Goal: Navigation & Orientation: Understand site structure

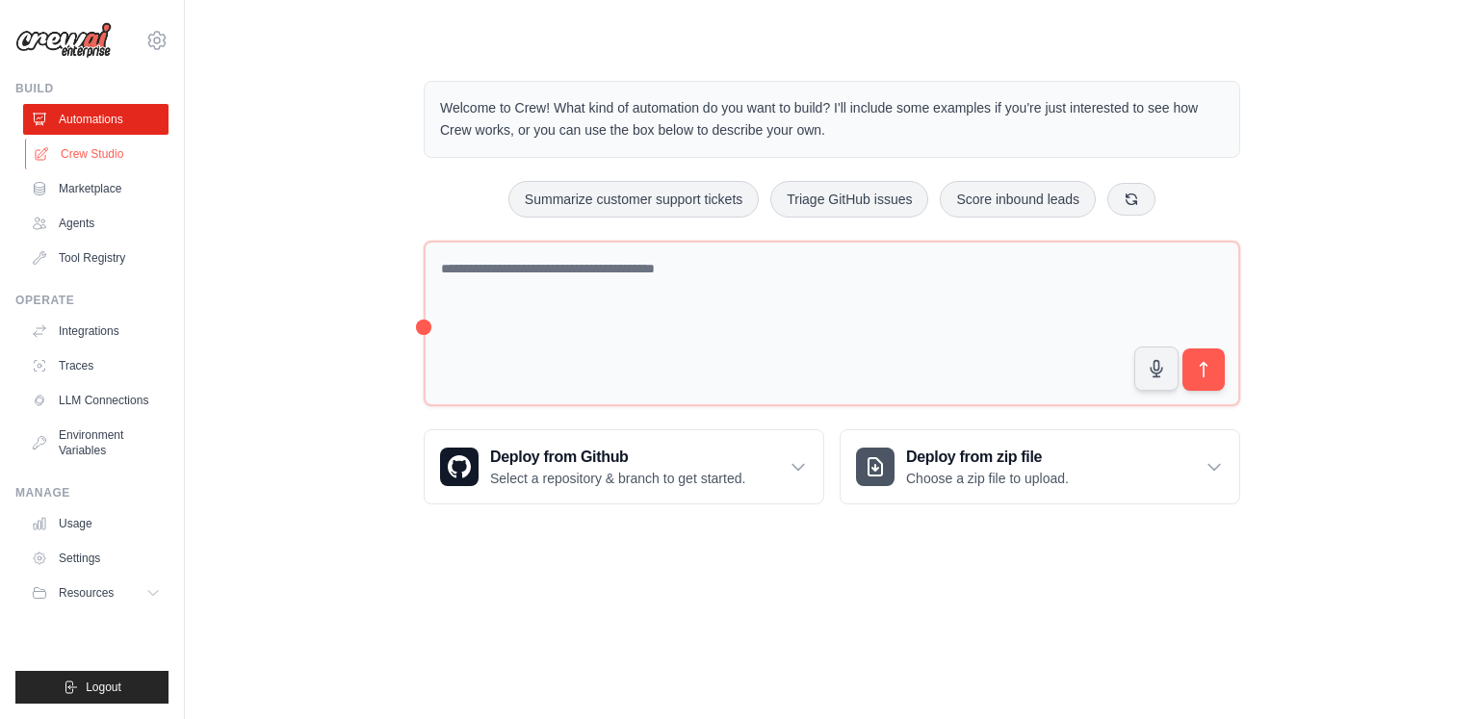
click at [101, 151] on link "Crew Studio" at bounding box center [97, 154] width 145 height 31
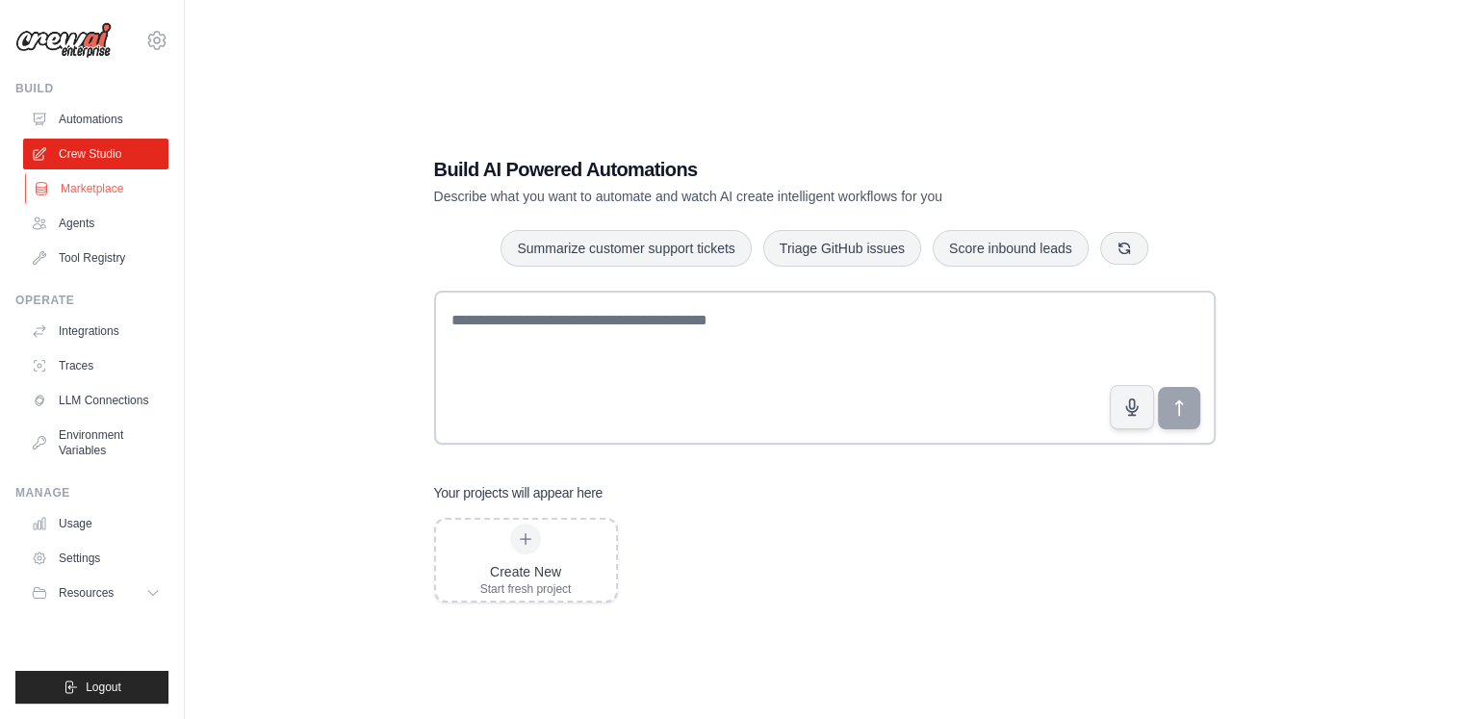
click at [88, 189] on link "Marketplace" at bounding box center [97, 188] width 145 height 31
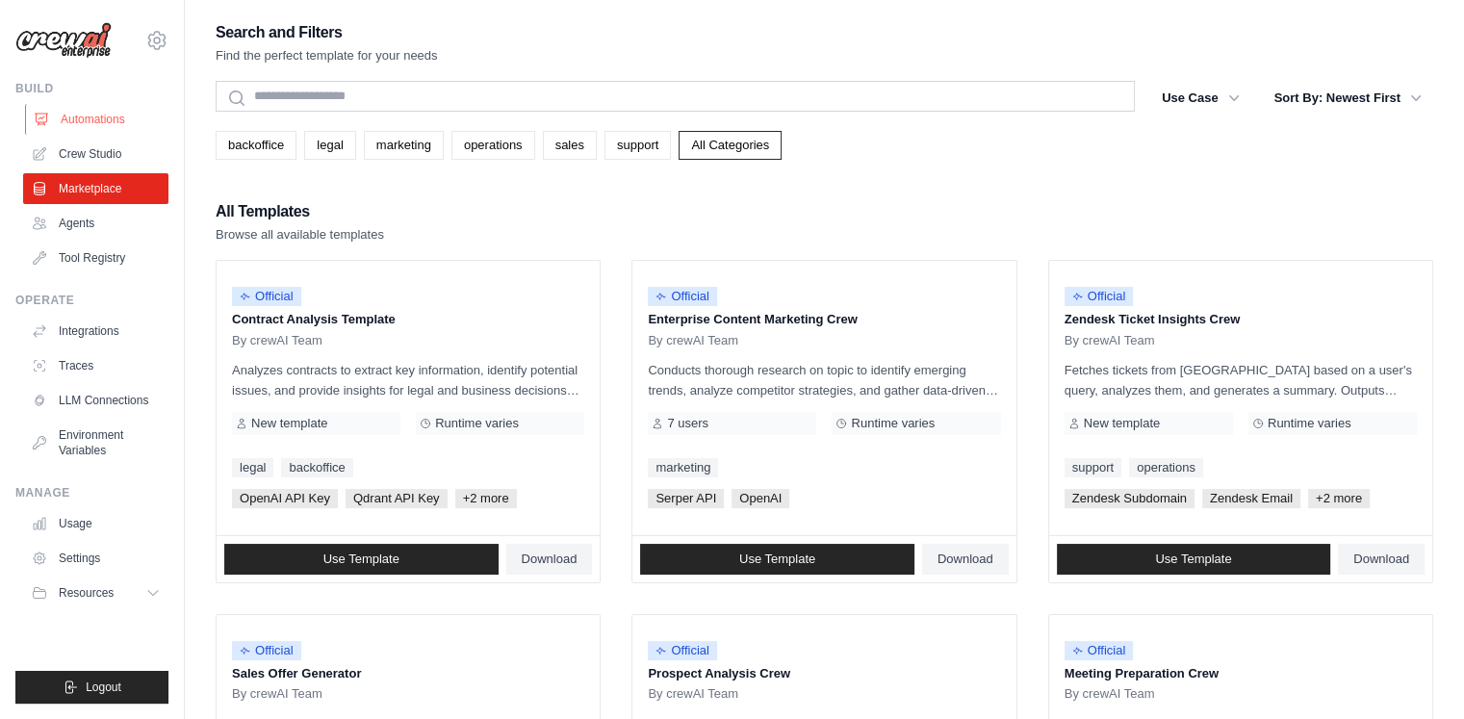
click at [79, 131] on link "Automations" at bounding box center [97, 119] width 145 height 31
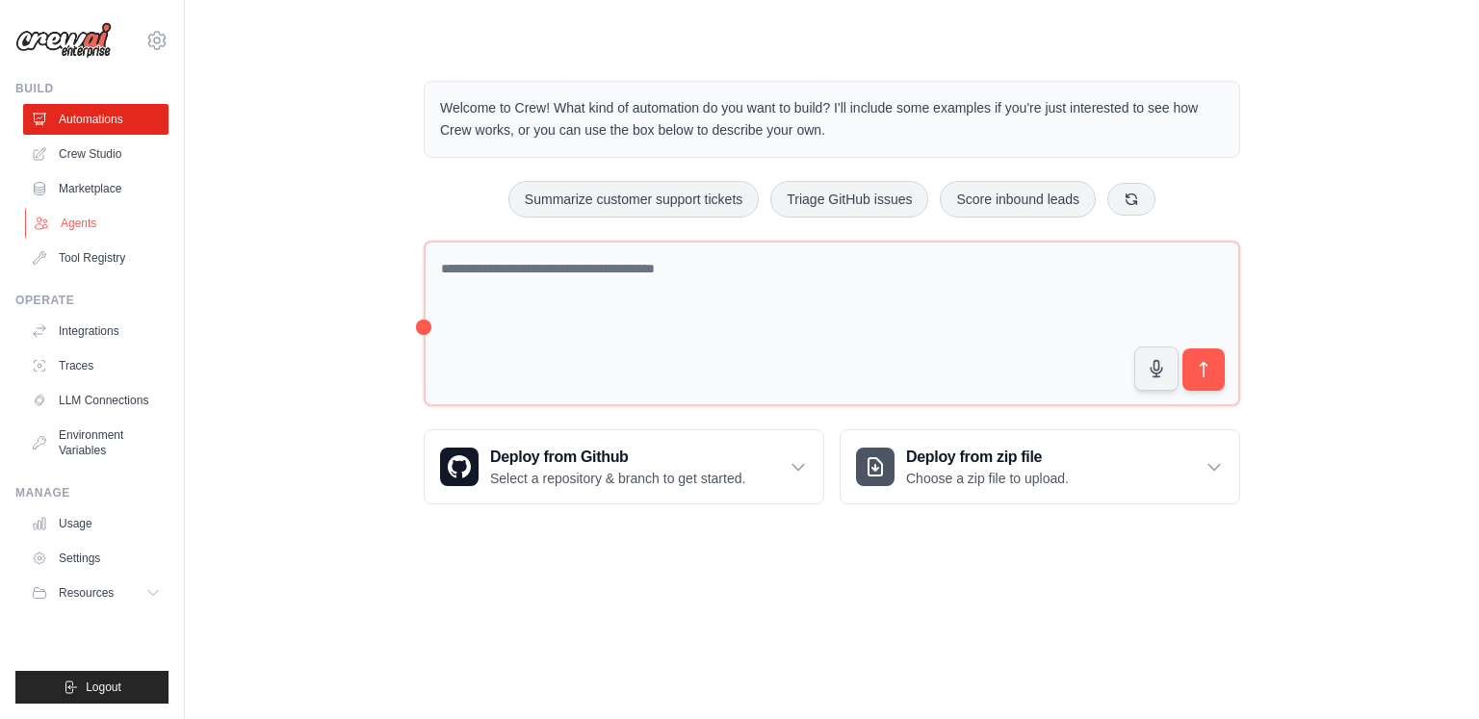
click at [74, 226] on link "Agents" at bounding box center [97, 223] width 145 height 31
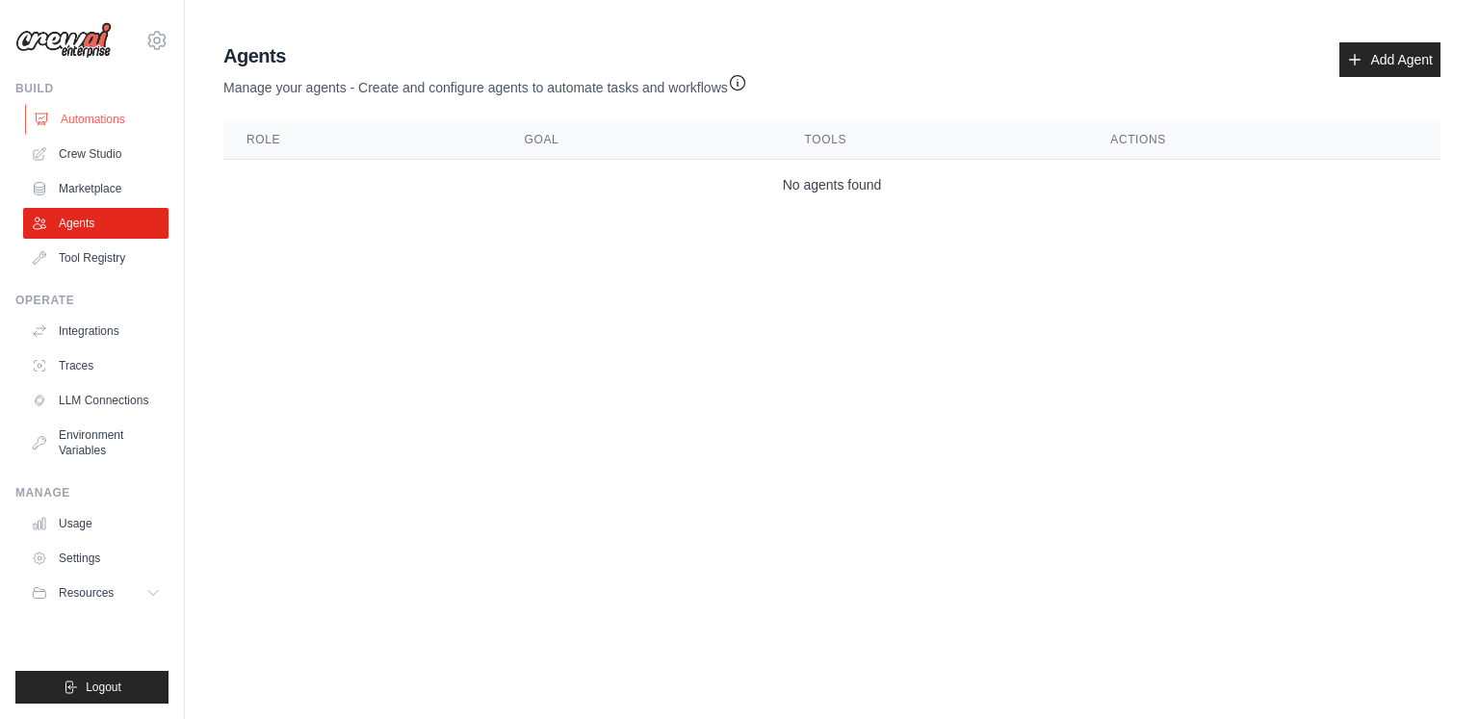
click at [76, 110] on link "Automations" at bounding box center [97, 119] width 145 height 31
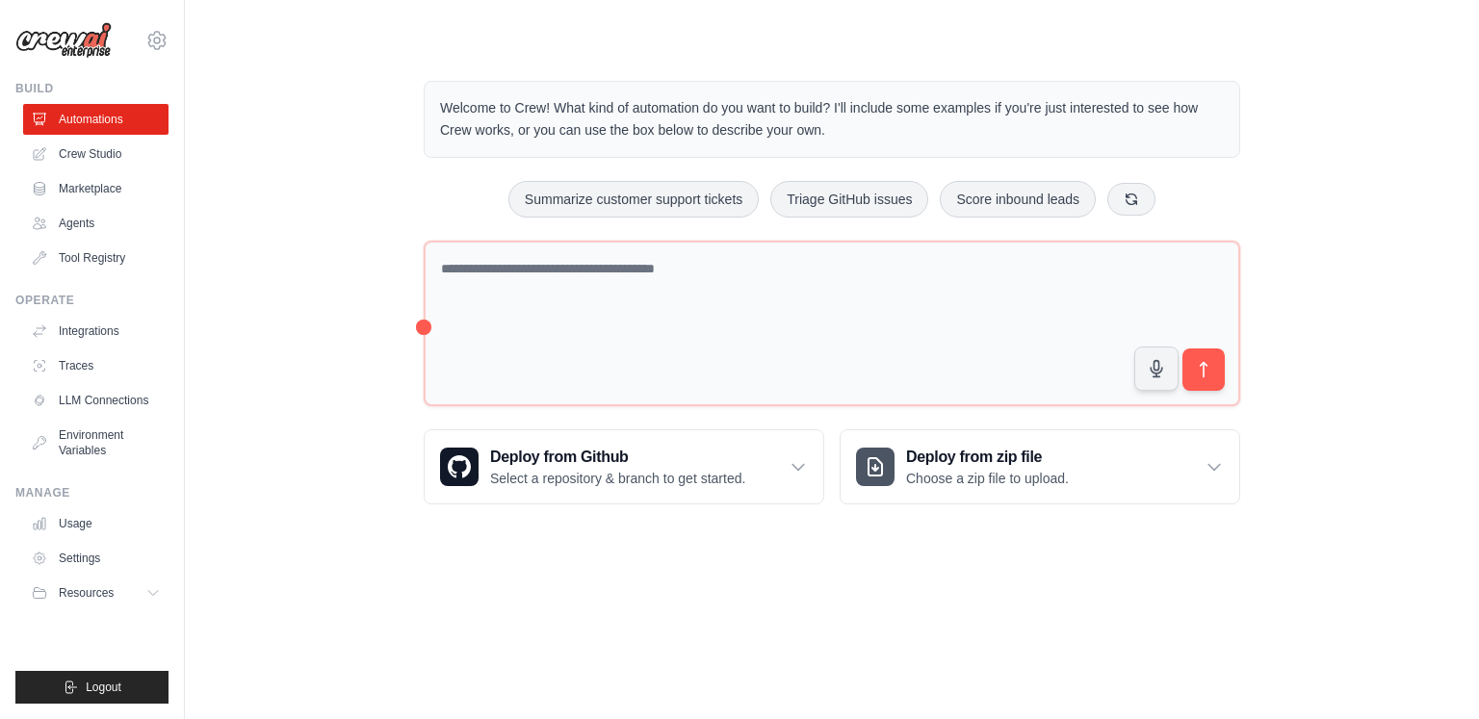
click at [336, 185] on div "Welcome to Crew! What kind of automation do you want to build? I'll include som…" at bounding box center [832, 292] width 1232 height 485
